Goal: Information Seeking & Learning: Learn about a topic

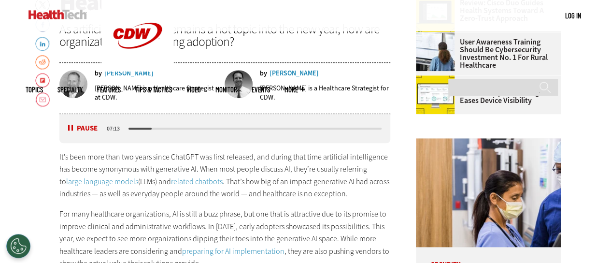
click at [70, 126] on button "Pause" at bounding box center [83, 128] width 30 height 7
click at [70, 126] on button "Listen" at bounding box center [83, 128] width 31 height 7
click at [70, 126] on button "Pause" at bounding box center [83, 128] width 30 height 7
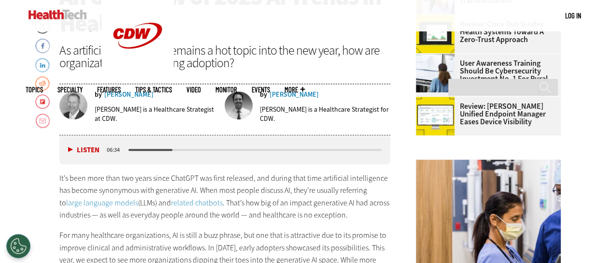
scroll to position [386, 0]
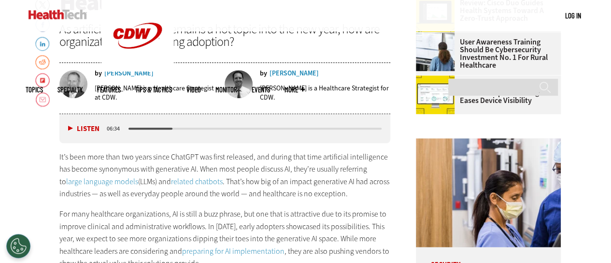
click at [129, 127] on div "media player" at bounding box center [150, 128] width 44 height 2
drag, startPoint x: 127, startPoint y: 126, endPoint x: 114, endPoint y: 130, distance: 13.6
click at [114, 130] on div "Listen Pause 07:56" at bounding box center [224, 128] width 331 height 29
click at [128, 128] on div "media player" at bounding box center [128, 128] width 1 height 2
click at [128, 128] on div "media player" at bounding box center [254, 128] width 253 height 2
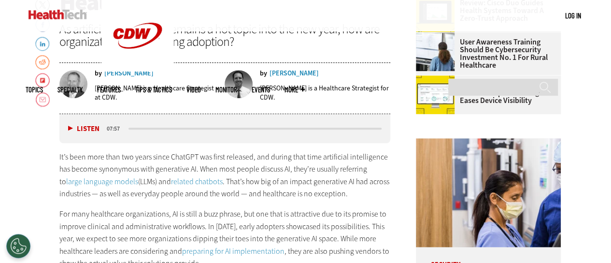
click at [68, 128] on button "Listen" at bounding box center [83, 128] width 31 height 7
click at [72, 126] on button "Pause" at bounding box center [83, 128] width 30 height 7
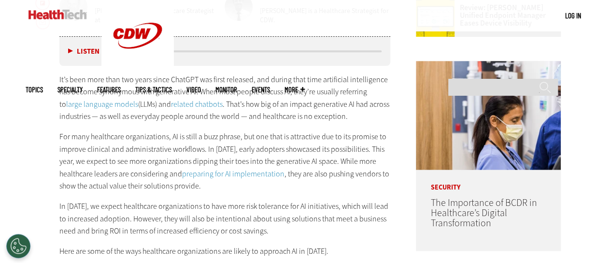
scroll to position [483, 0]
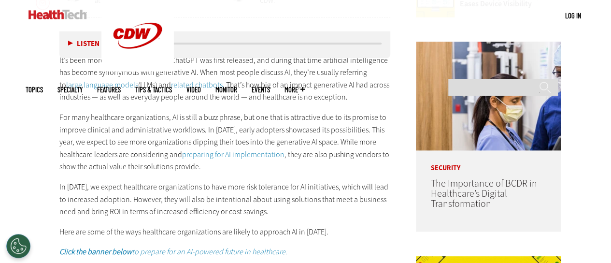
click at [238, 152] on link "preparing for AI implementation" at bounding box center [233, 154] width 102 height 10
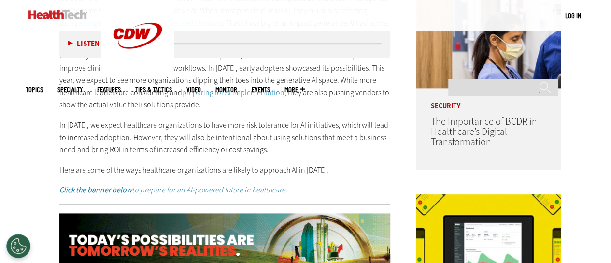
scroll to position [579, 0]
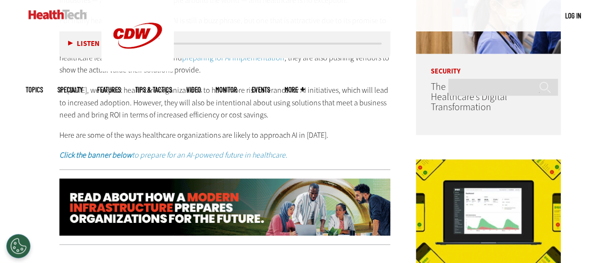
click at [107, 153] on strong "Click the banner below" at bounding box center [95, 155] width 72 height 10
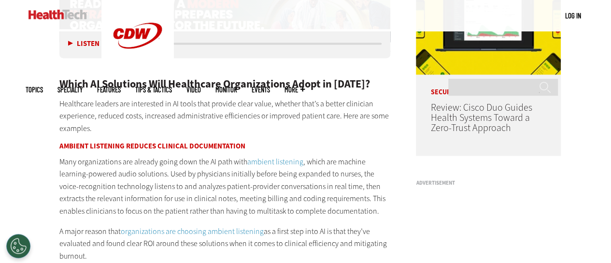
scroll to position [821, 0]
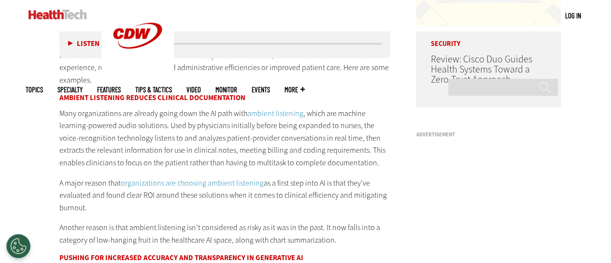
click at [268, 111] on link "ambient listening" at bounding box center [275, 113] width 56 height 10
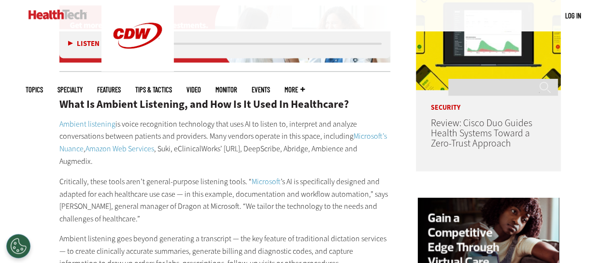
scroll to position [772, 0]
